Goal: Check status: Check status

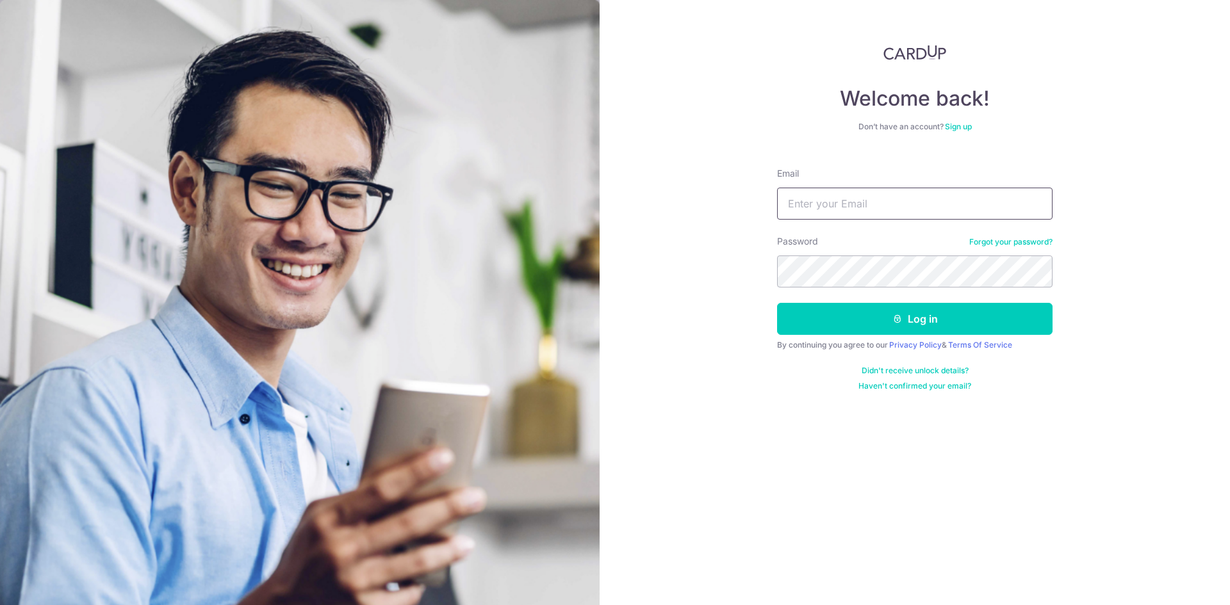
drag, startPoint x: 0, startPoint y: 0, endPoint x: 853, endPoint y: 217, distance: 880.4
click at [853, 217] on input "Email" at bounding box center [914, 204] width 275 height 32
type input "[EMAIL_ADDRESS][DOMAIN_NAME]"
click at [777, 303] on button "Log in" at bounding box center [914, 319] width 275 height 32
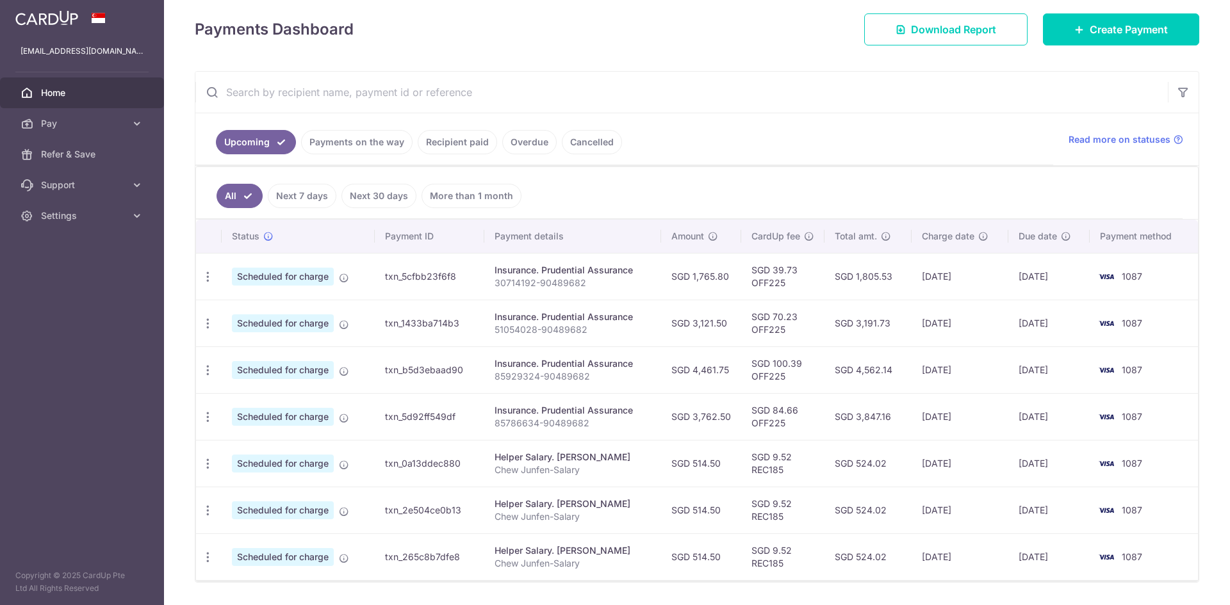
scroll to position [214, 0]
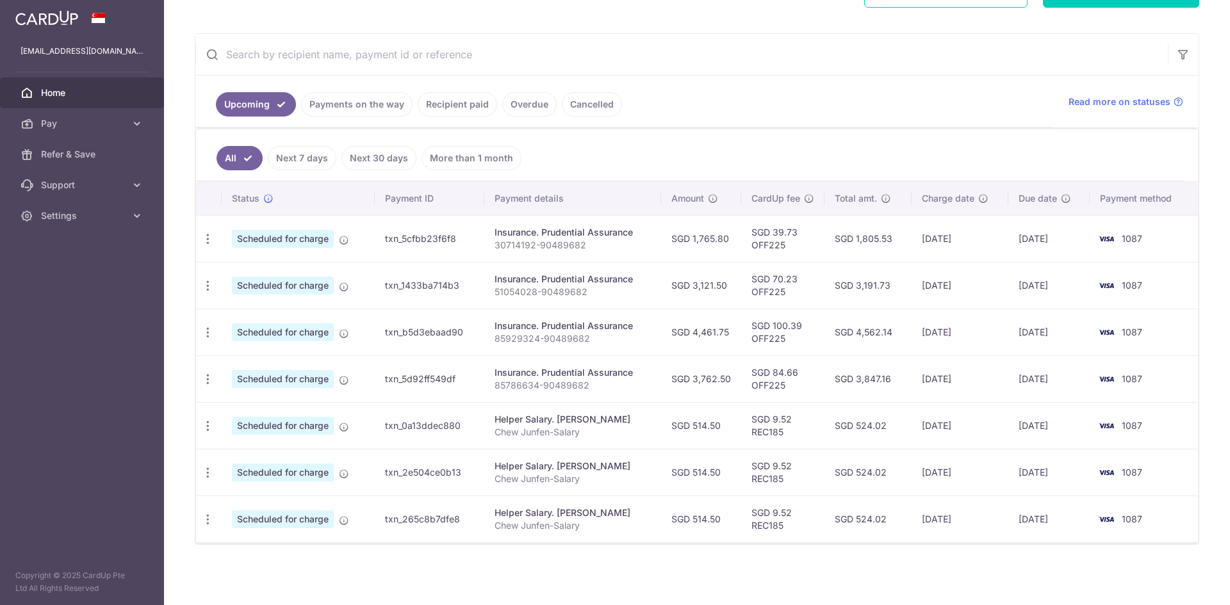
click at [379, 109] on link "Payments on the way" at bounding box center [356, 104] width 111 height 24
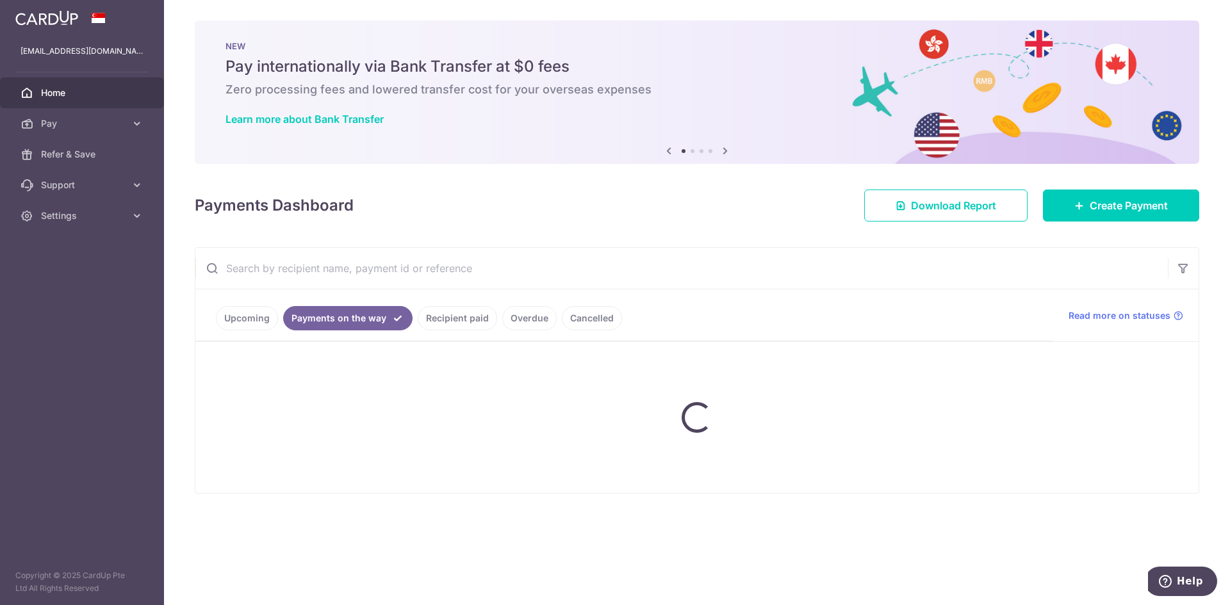
scroll to position [0, 0]
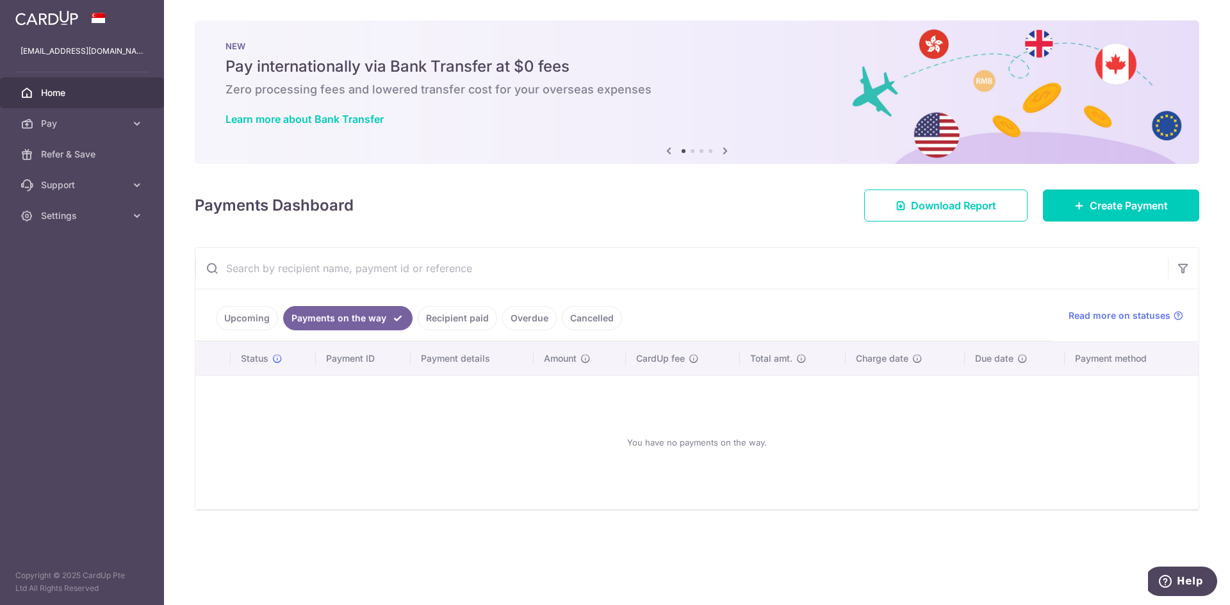
click at [443, 323] on link "Recipient paid" at bounding box center [457, 318] width 79 height 24
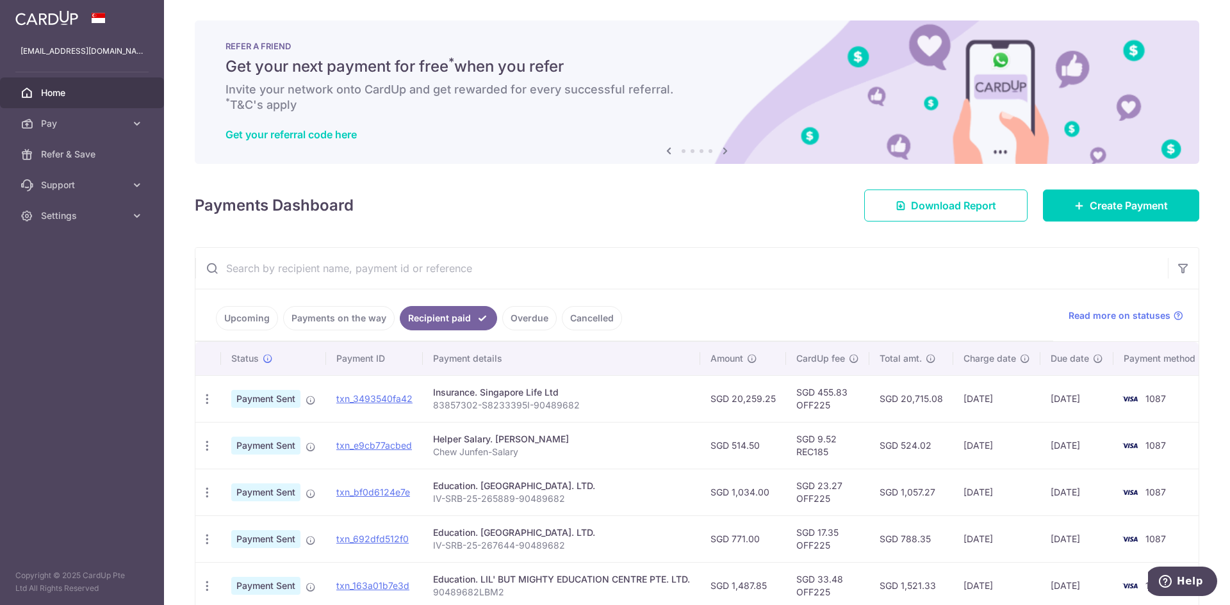
click at [254, 323] on link "Upcoming" at bounding box center [247, 318] width 62 height 24
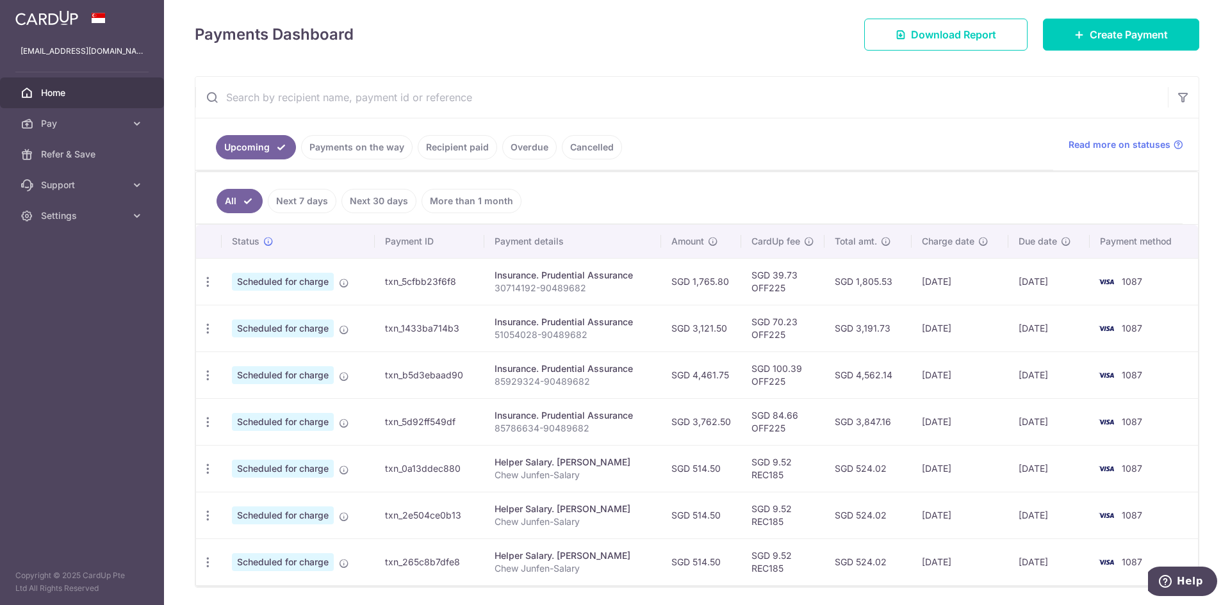
scroll to position [214, 0]
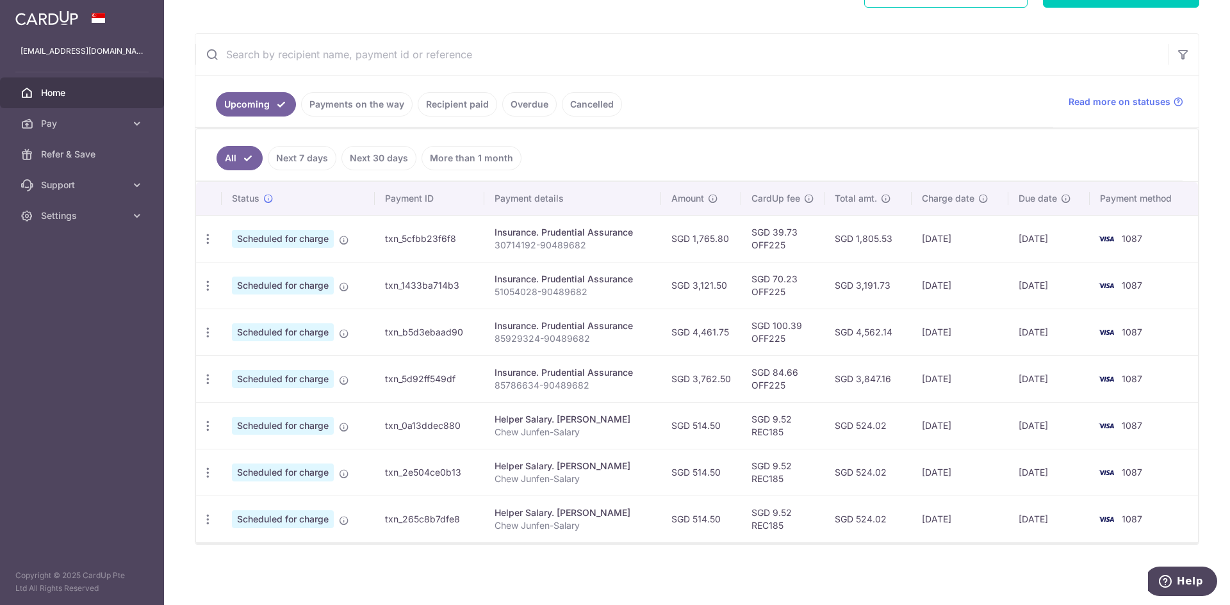
click at [343, 106] on link "Payments on the way" at bounding box center [356, 104] width 111 height 24
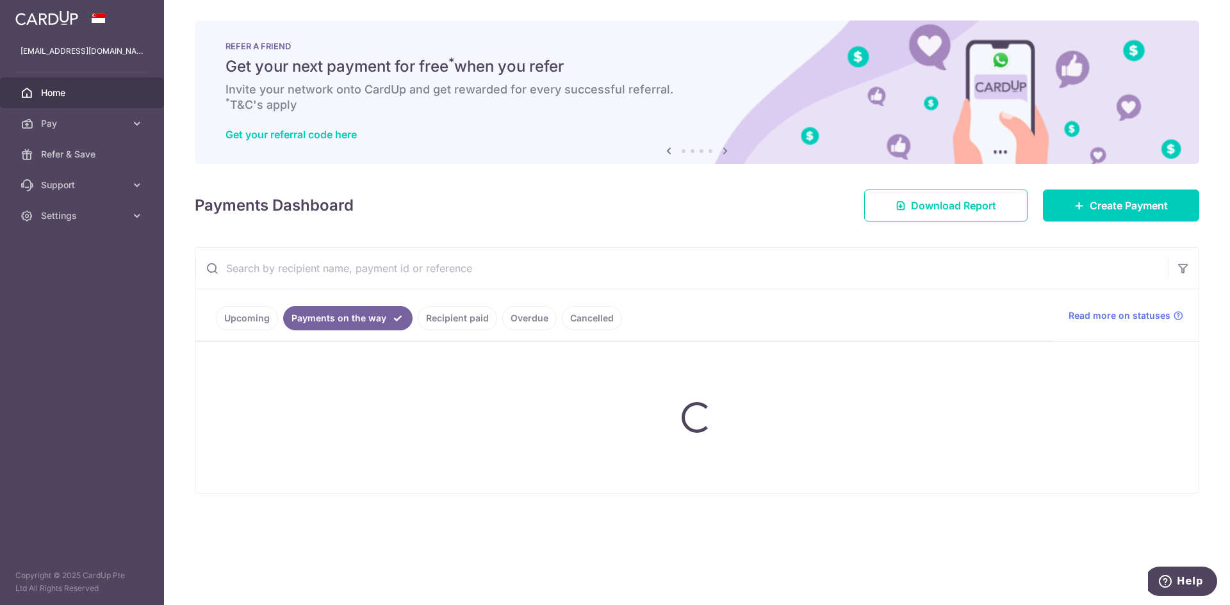
scroll to position [0, 0]
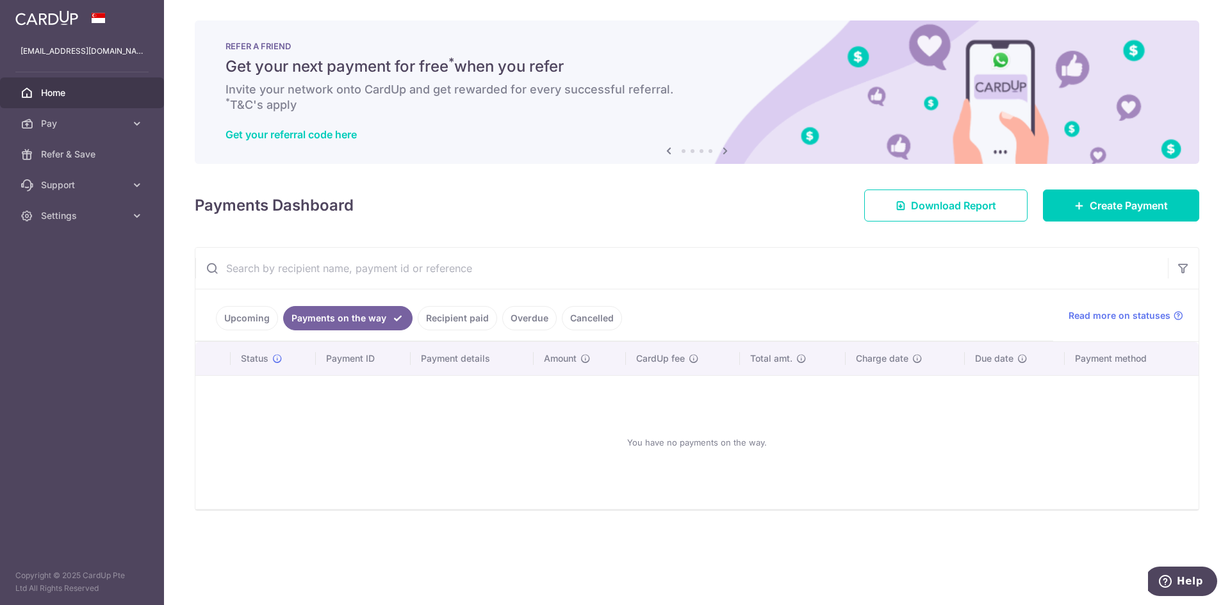
click at [469, 317] on link "Recipient paid" at bounding box center [457, 318] width 79 height 24
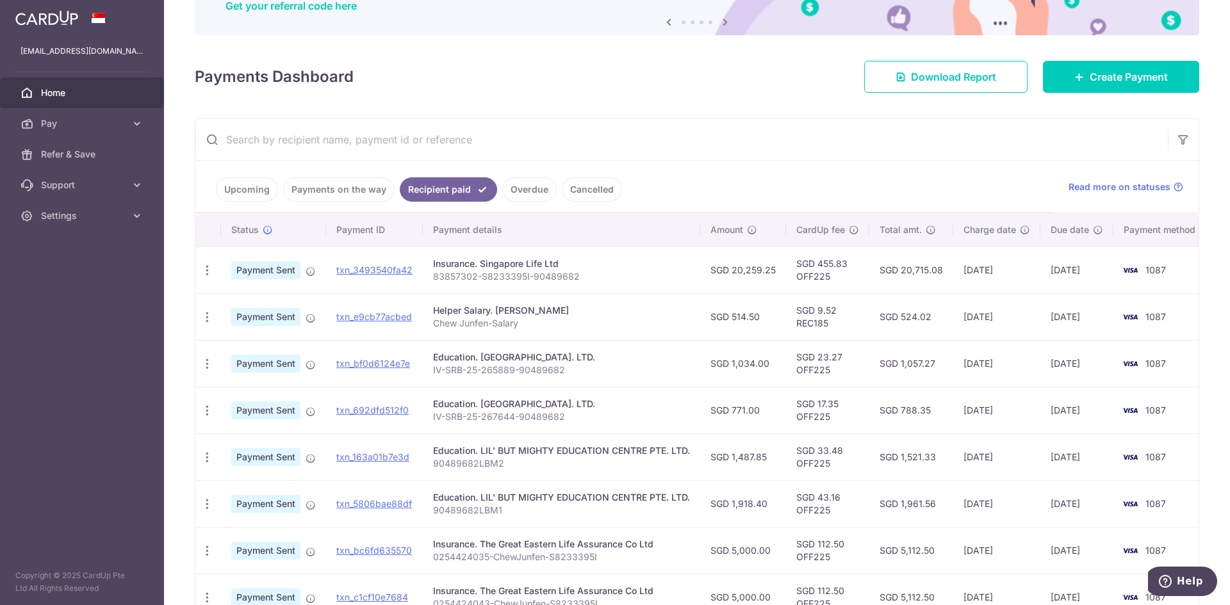
scroll to position [171, 0]
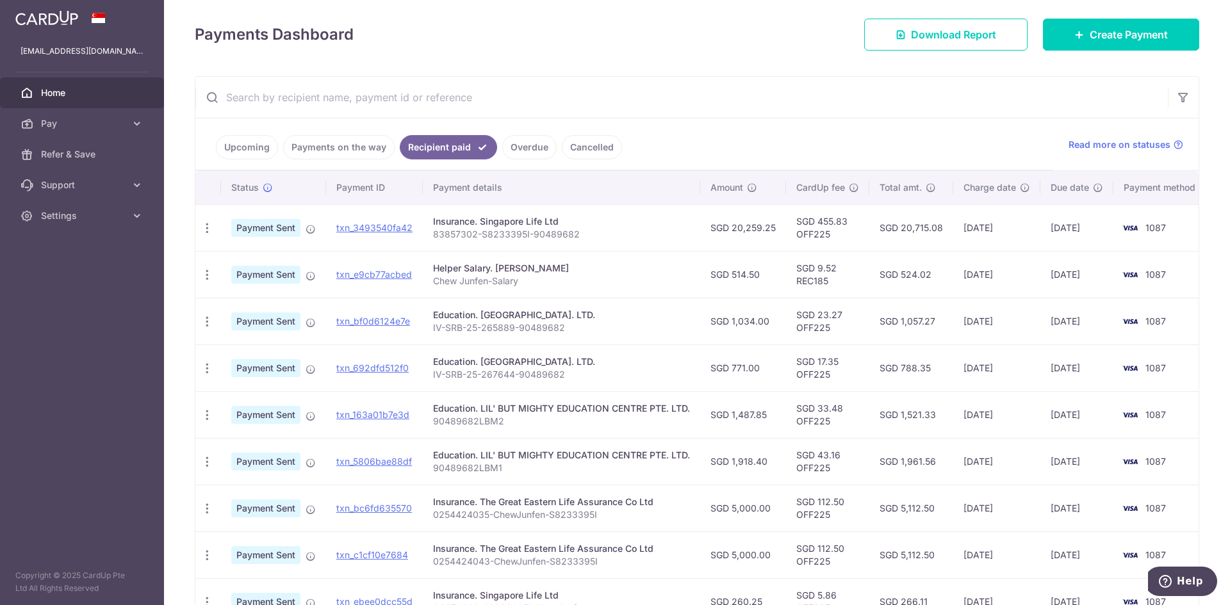
click at [504, 147] on link "Overdue" at bounding box center [529, 147] width 54 height 24
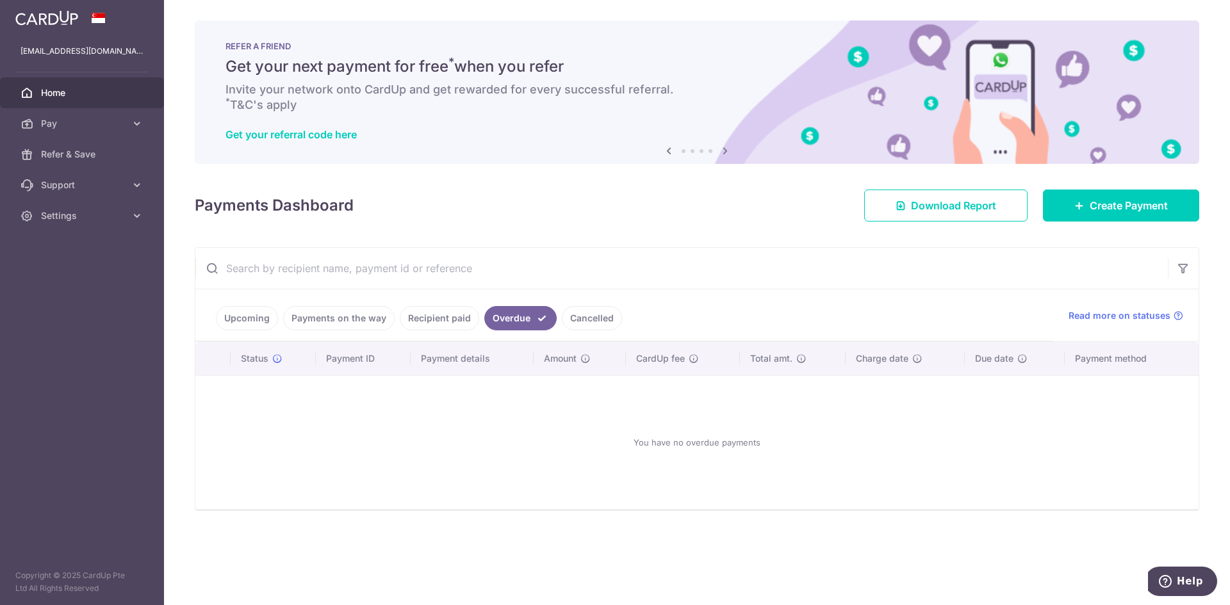
click at [464, 312] on link "Recipient paid" at bounding box center [439, 318] width 79 height 24
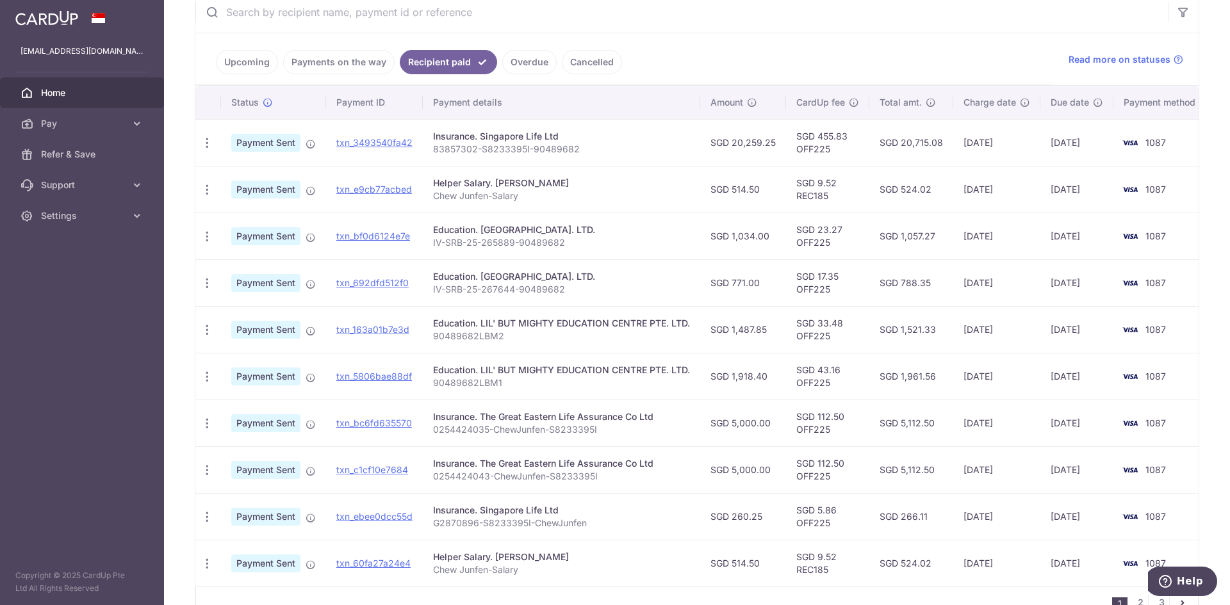
scroll to position [171, 0]
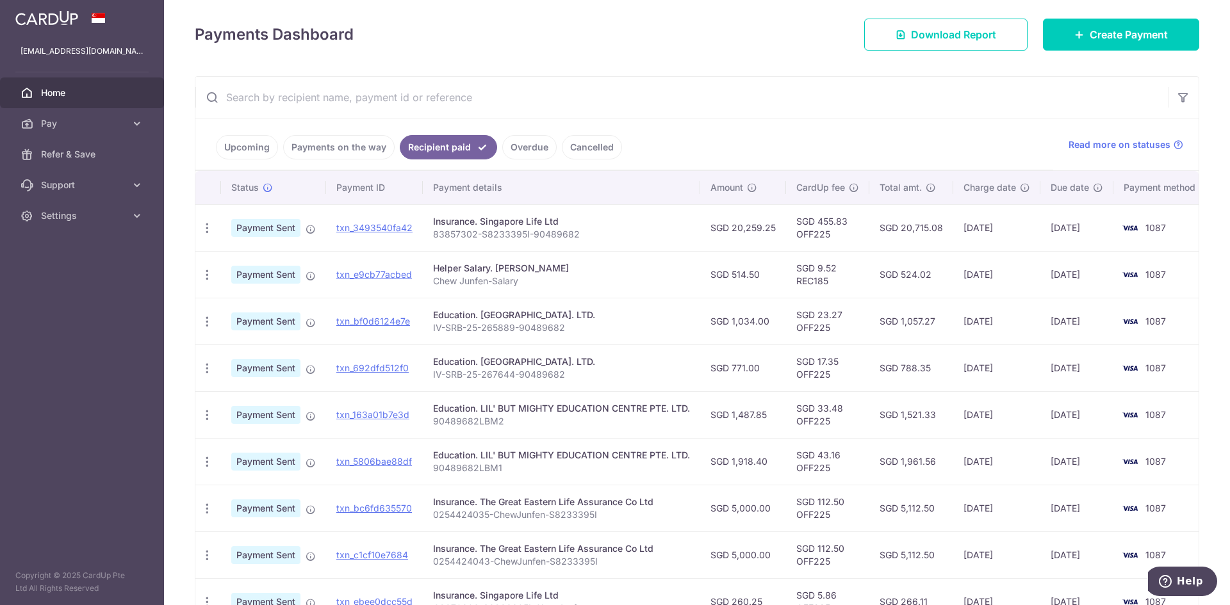
click at [63, 90] on span "Home" at bounding box center [83, 92] width 85 height 13
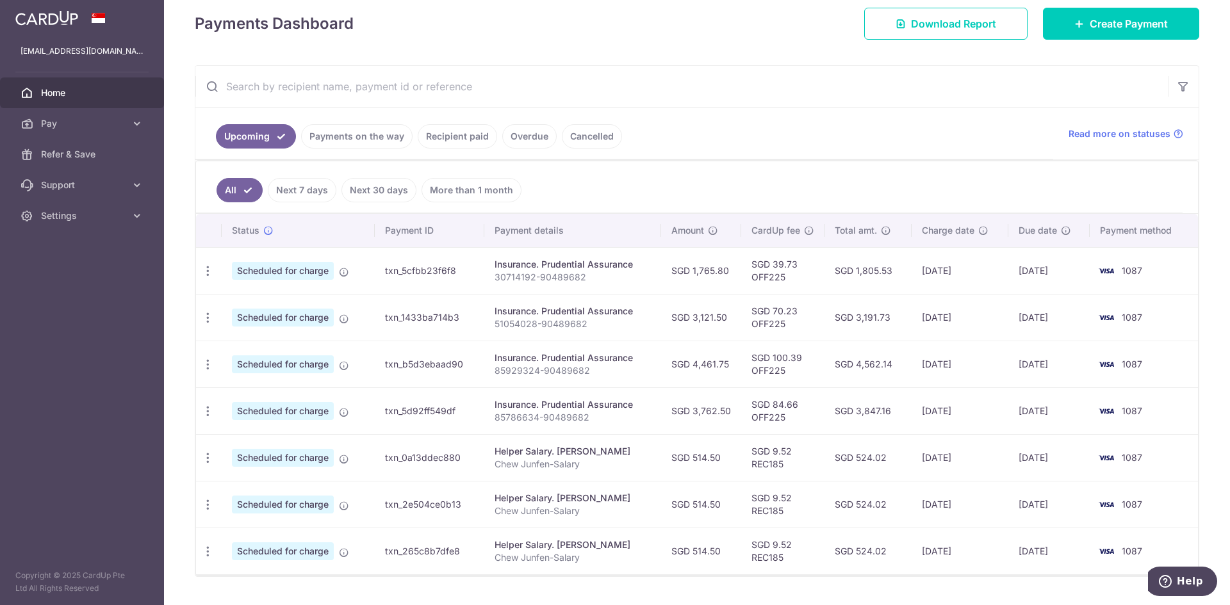
scroll to position [214, 0]
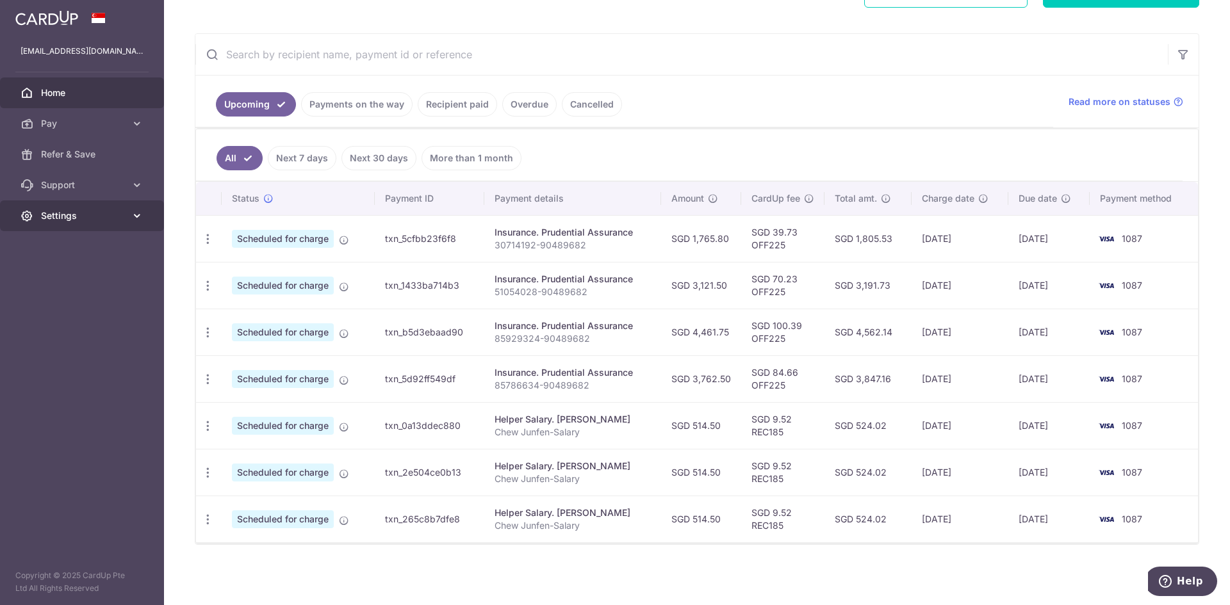
click at [122, 214] on span "Settings" at bounding box center [83, 215] width 85 height 13
click at [72, 86] on span "Home" at bounding box center [83, 92] width 85 height 13
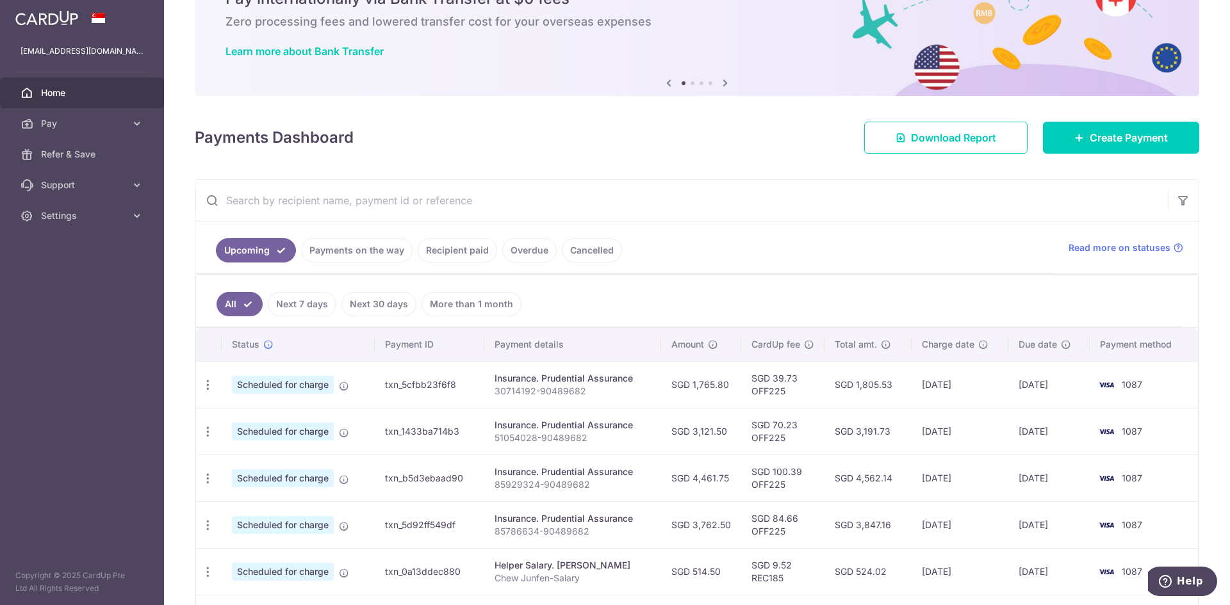
scroll to position [171, 0]
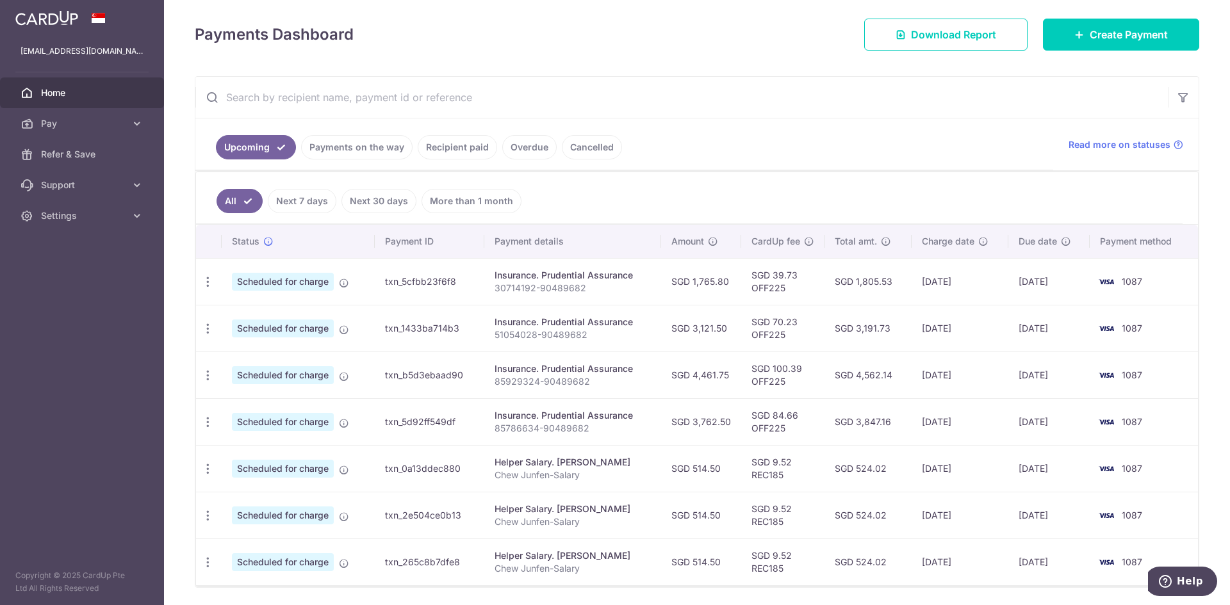
click at [301, 203] on link "Next 7 days" at bounding box center [302, 201] width 69 height 24
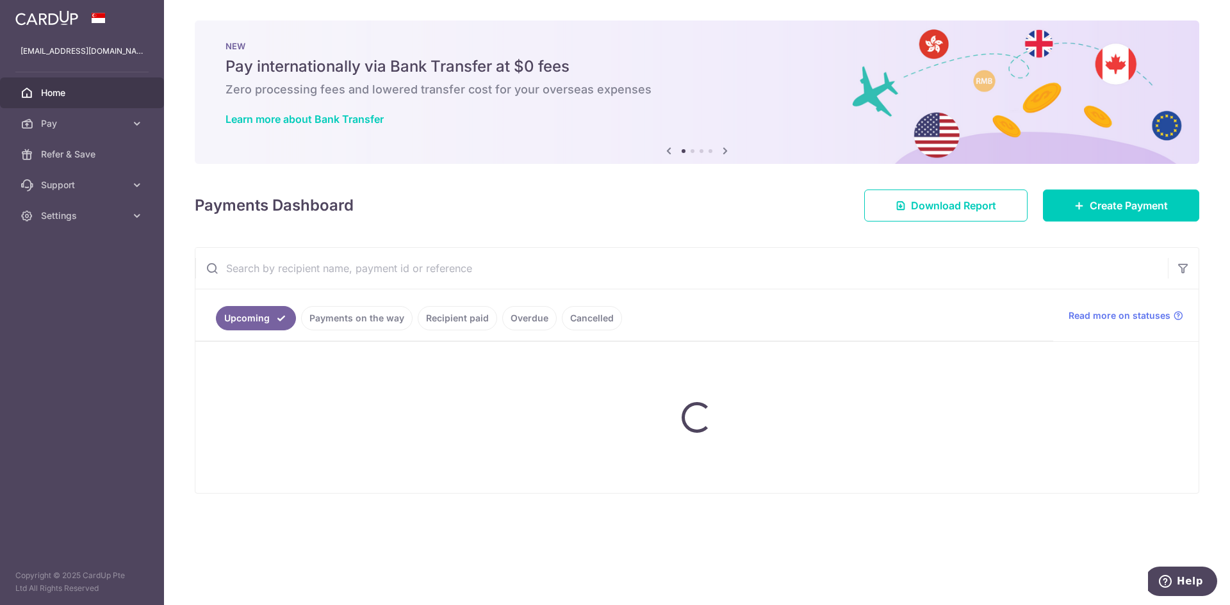
scroll to position [0, 0]
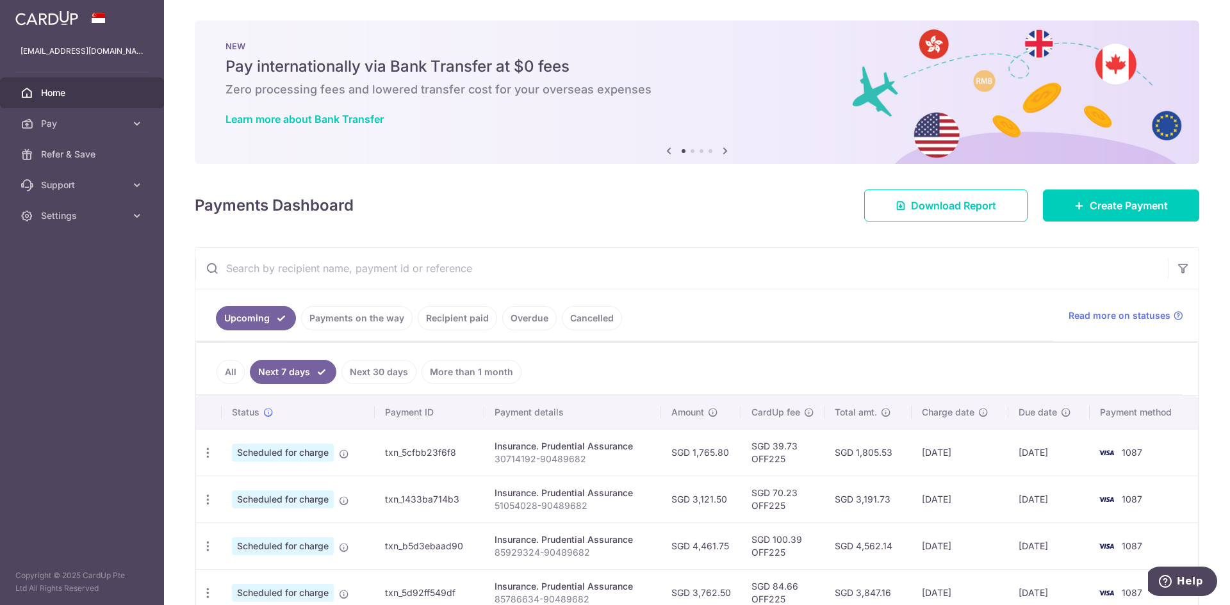
click at [239, 365] on link "All" at bounding box center [231, 372] width 28 height 24
click at [111, 215] on span "Settings" at bounding box center [83, 215] width 85 height 13
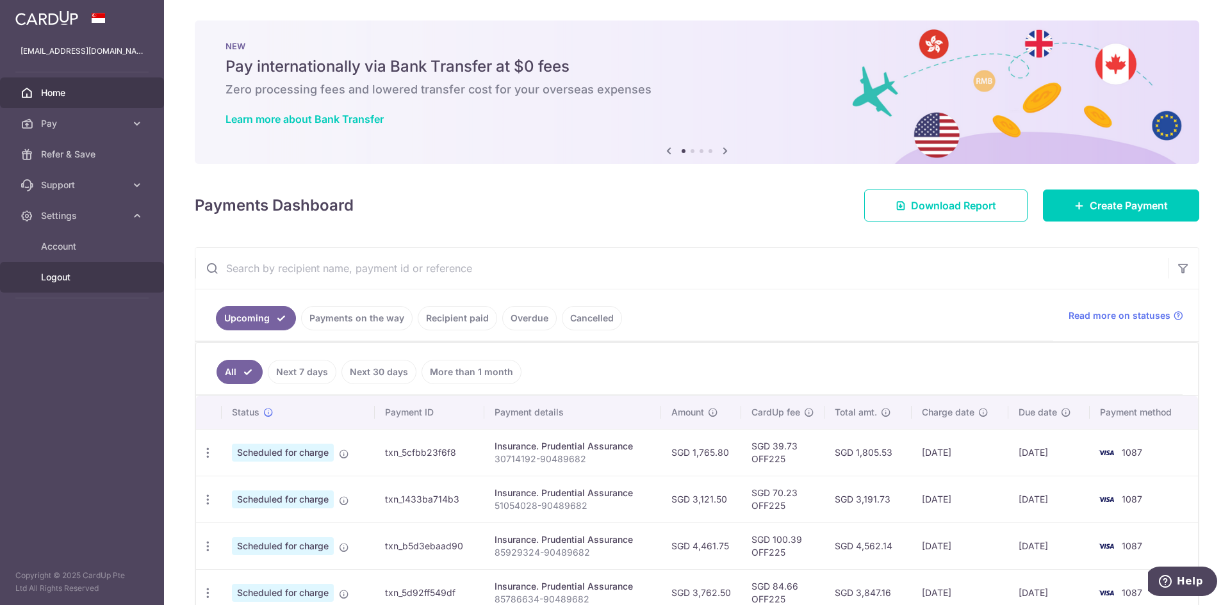
click at [69, 275] on span "Logout" at bounding box center [83, 277] width 85 height 13
